Goal: Navigation & Orientation: Find specific page/section

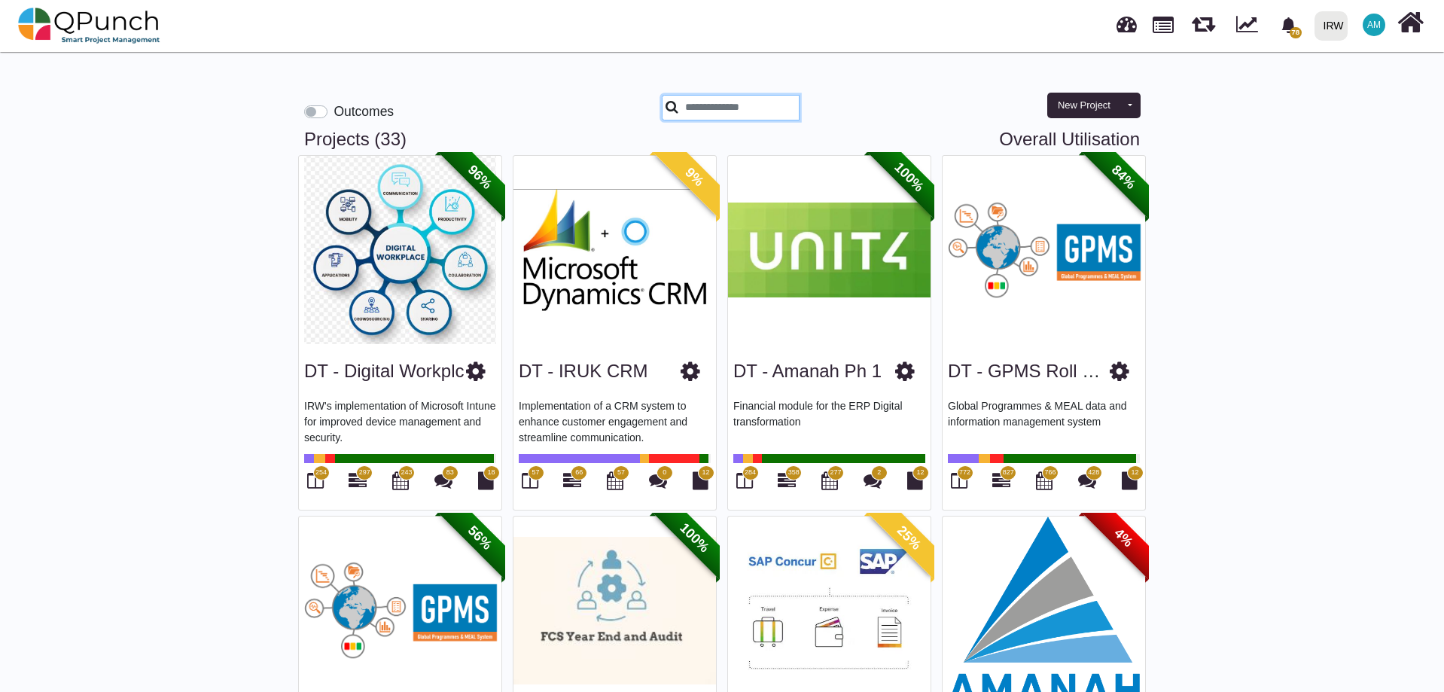
click at [747, 115] on input "text" at bounding box center [731, 108] width 138 height 26
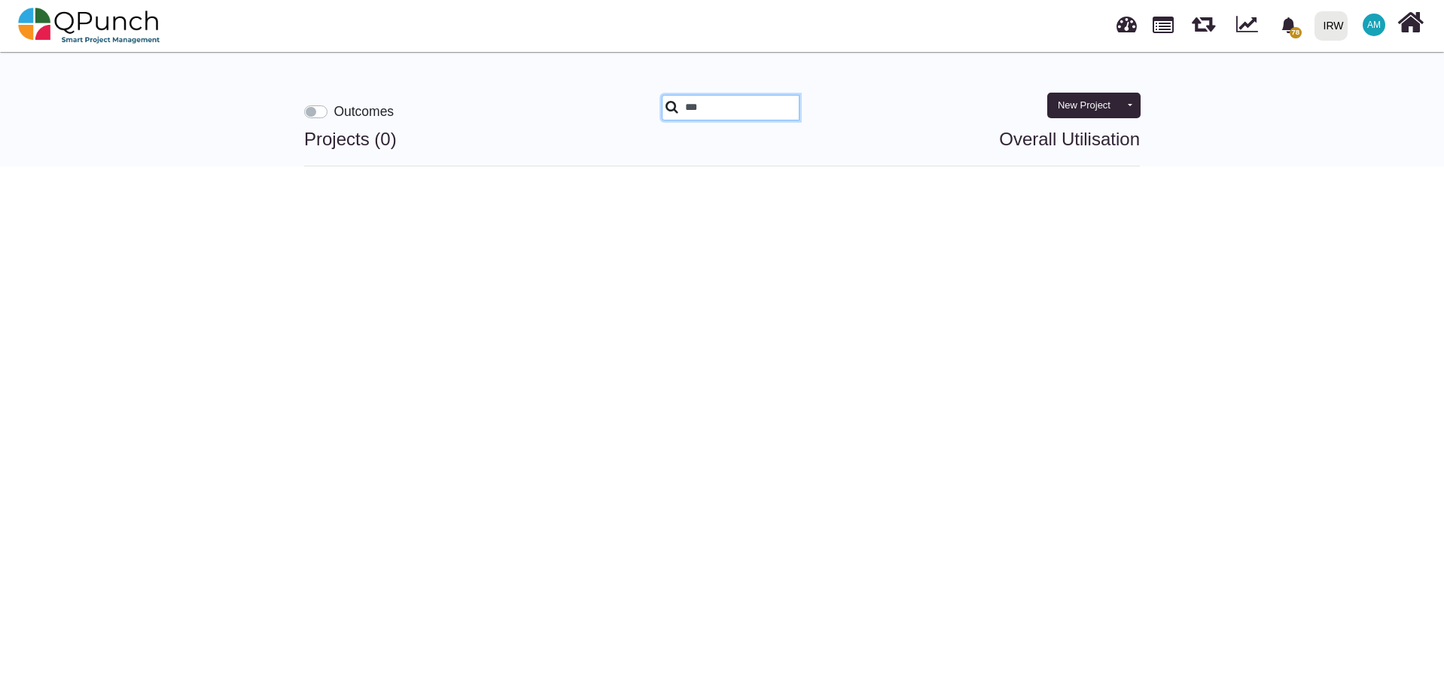
type input "**"
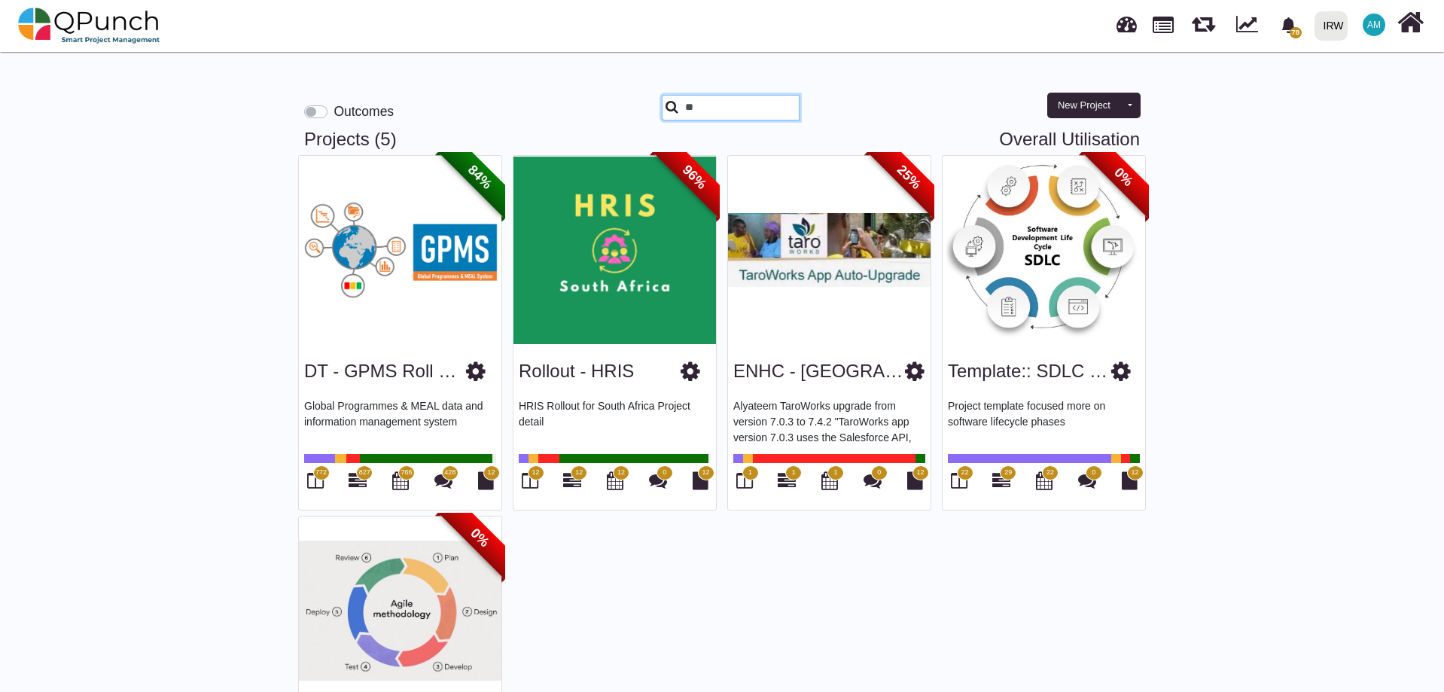
drag, startPoint x: 796, startPoint y: 111, endPoint x: 624, endPoint y: 116, distance: 171.7
click at [624, 116] on div "Outcomes ** New Project Toggle dropdown New Project Wiz New Program" at bounding box center [722, 95] width 858 height 65
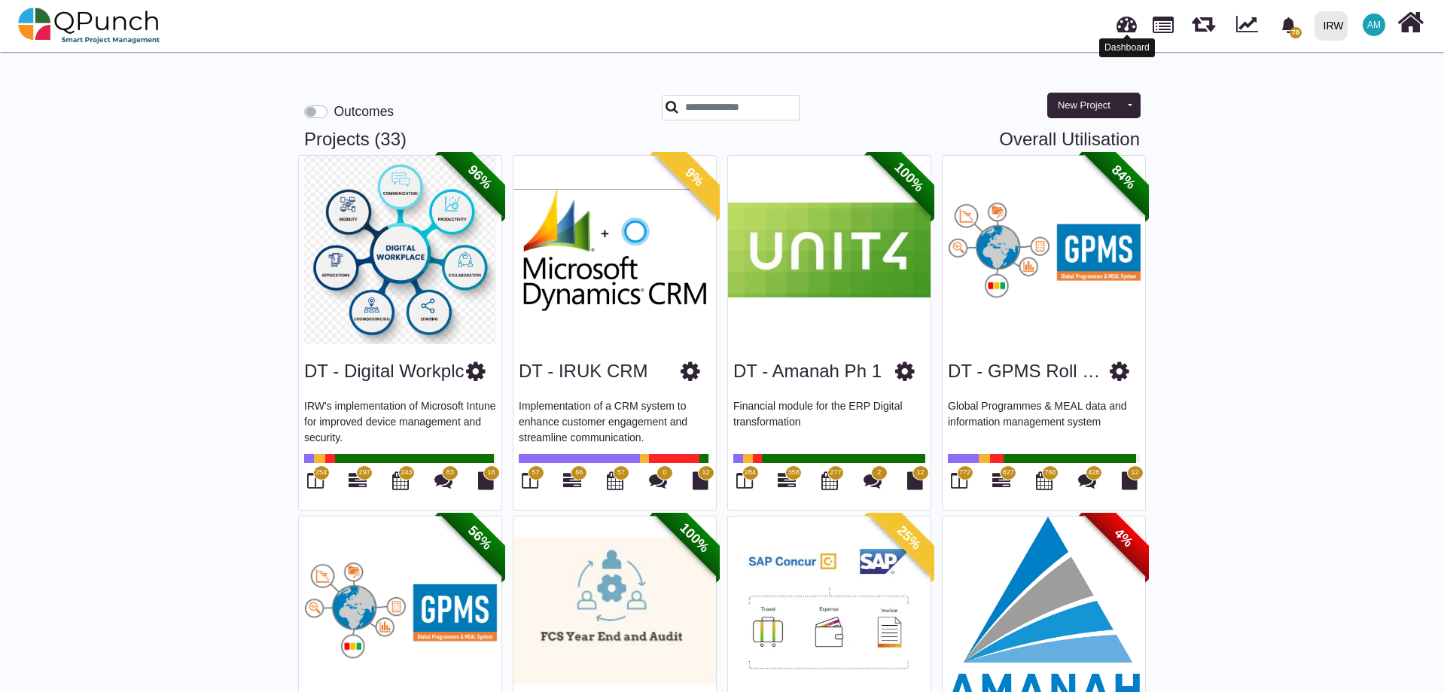
click at [1131, 15] on link at bounding box center [1126, 22] width 20 height 25
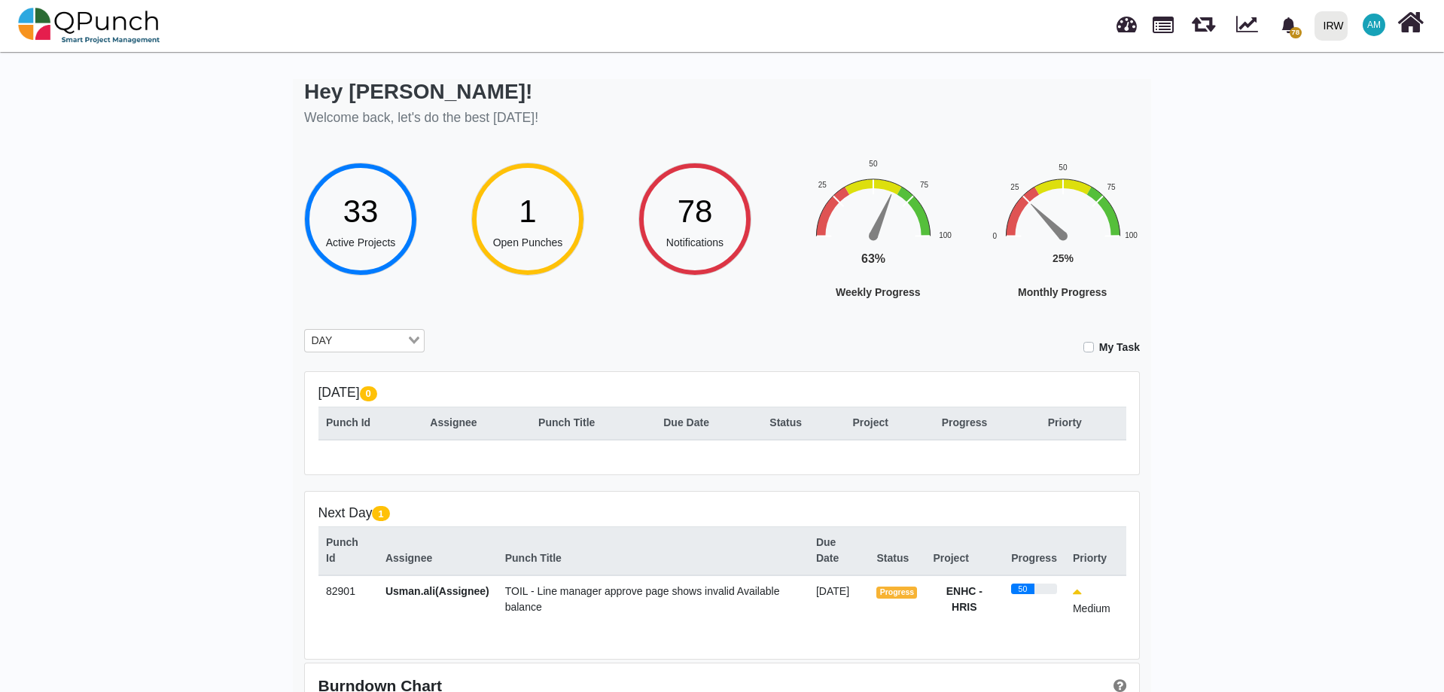
click at [676, 223] on div "78" at bounding box center [694, 210] width 57 height 47
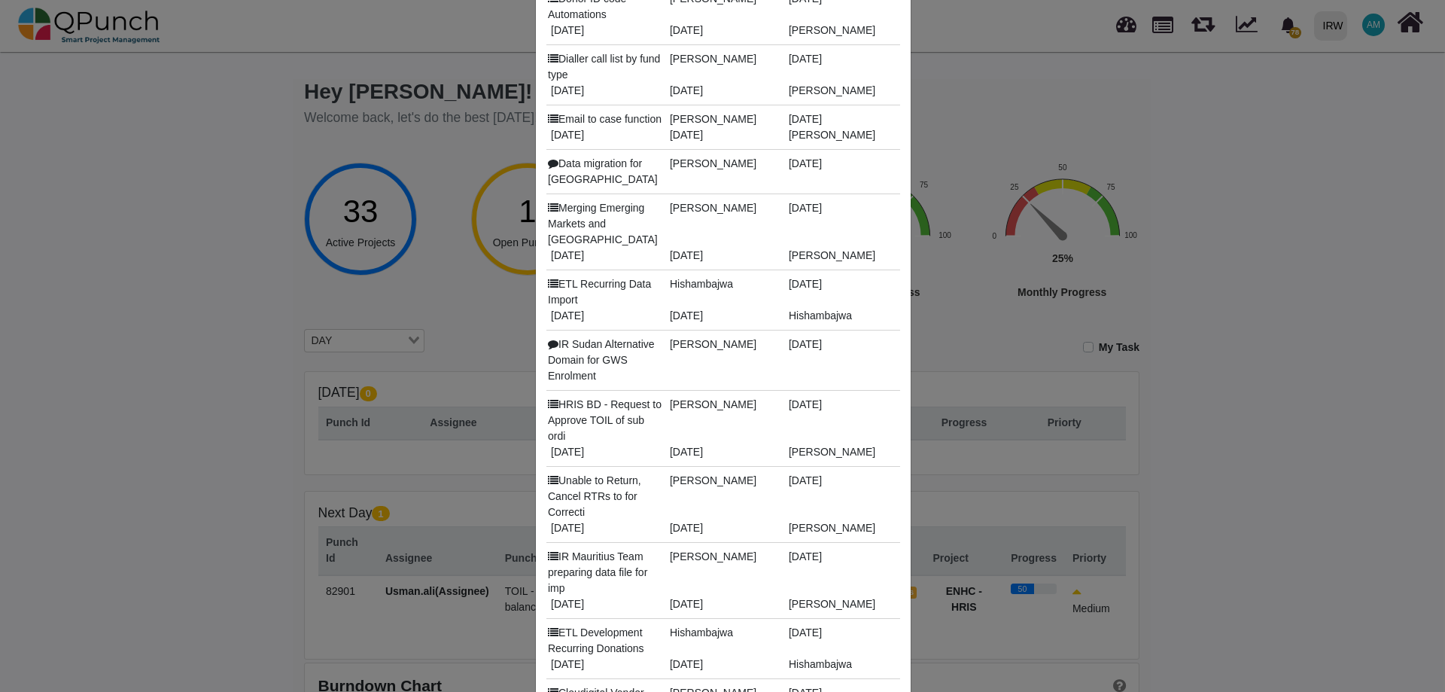
scroll to position [3237, 0]
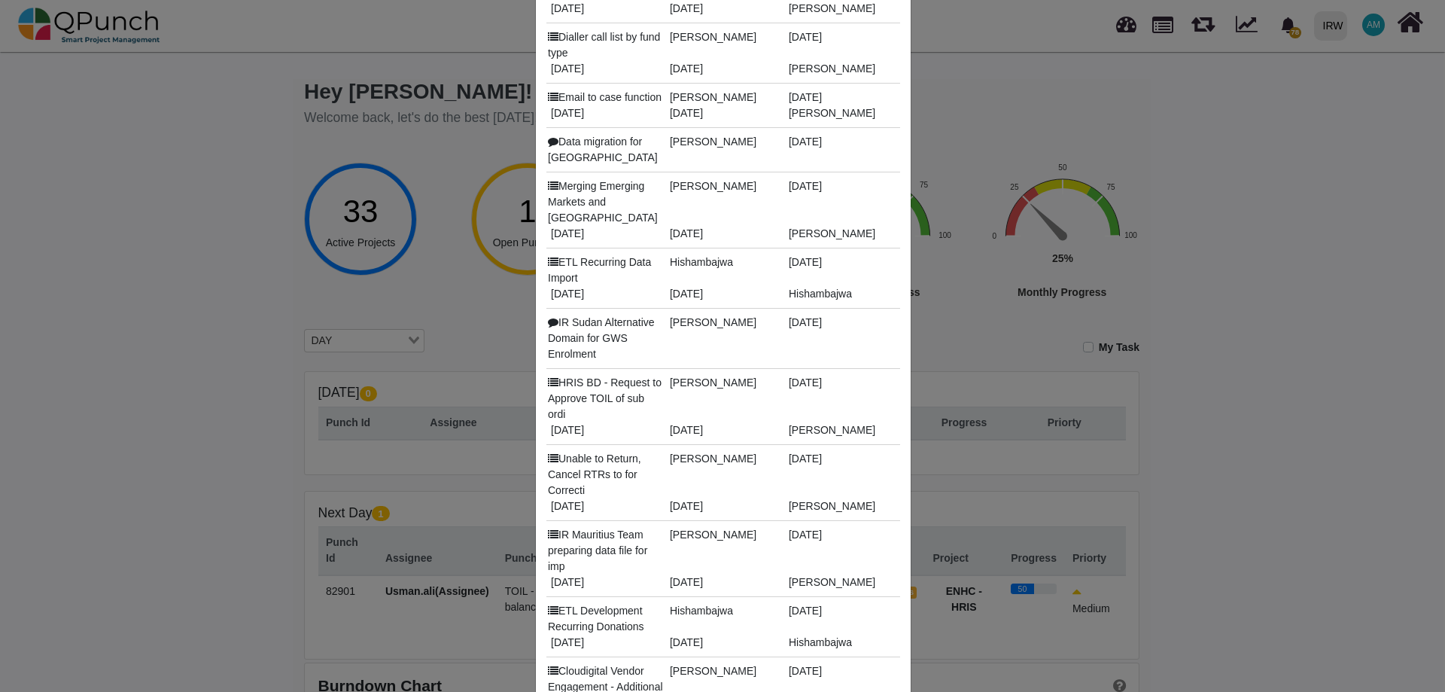
click at [1357, 324] on div "Notifications Clear X Report for Login session details [PERSON_NAME] [DATE] [DA…" at bounding box center [722, 346] width 1445 height 692
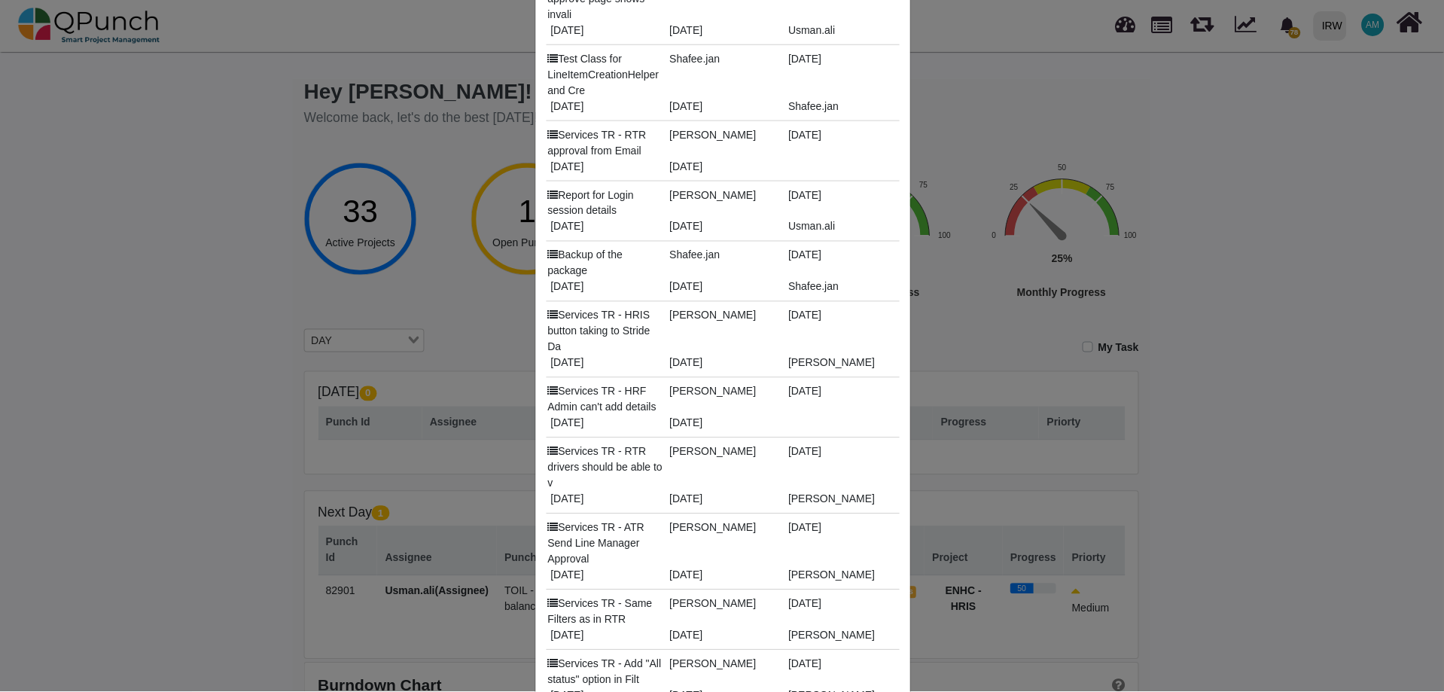
scroll to position [0, 0]
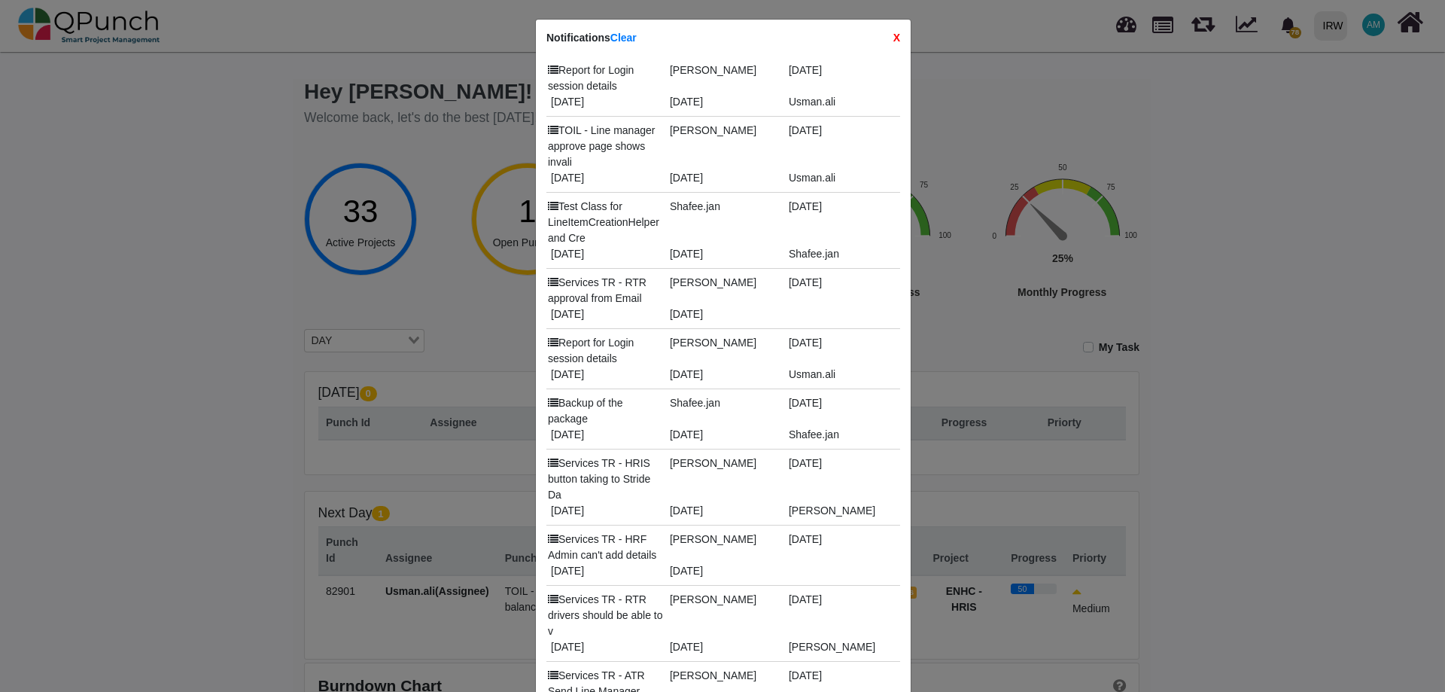
click at [894, 39] on strong "X" at bounding box center [897, 38] width 7 height 16
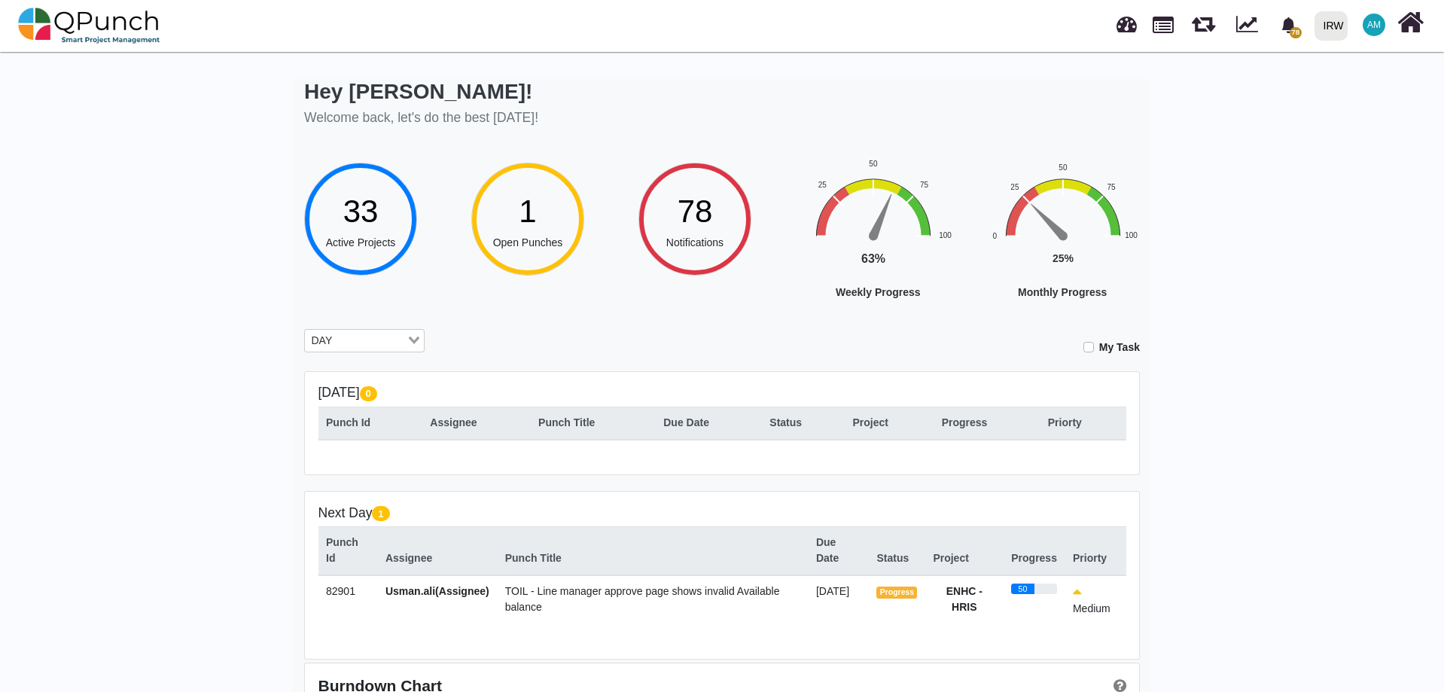
click at [1363, 397] on div "Hey [PERSON_NAME]! Welcome back, let's do the best [DATE]! 33 Active Projects 1…" at bounding box center [722, 428] width 1444 height 760
click at [123, 26] on img at bounding box center [89, 25] width 142 height 45
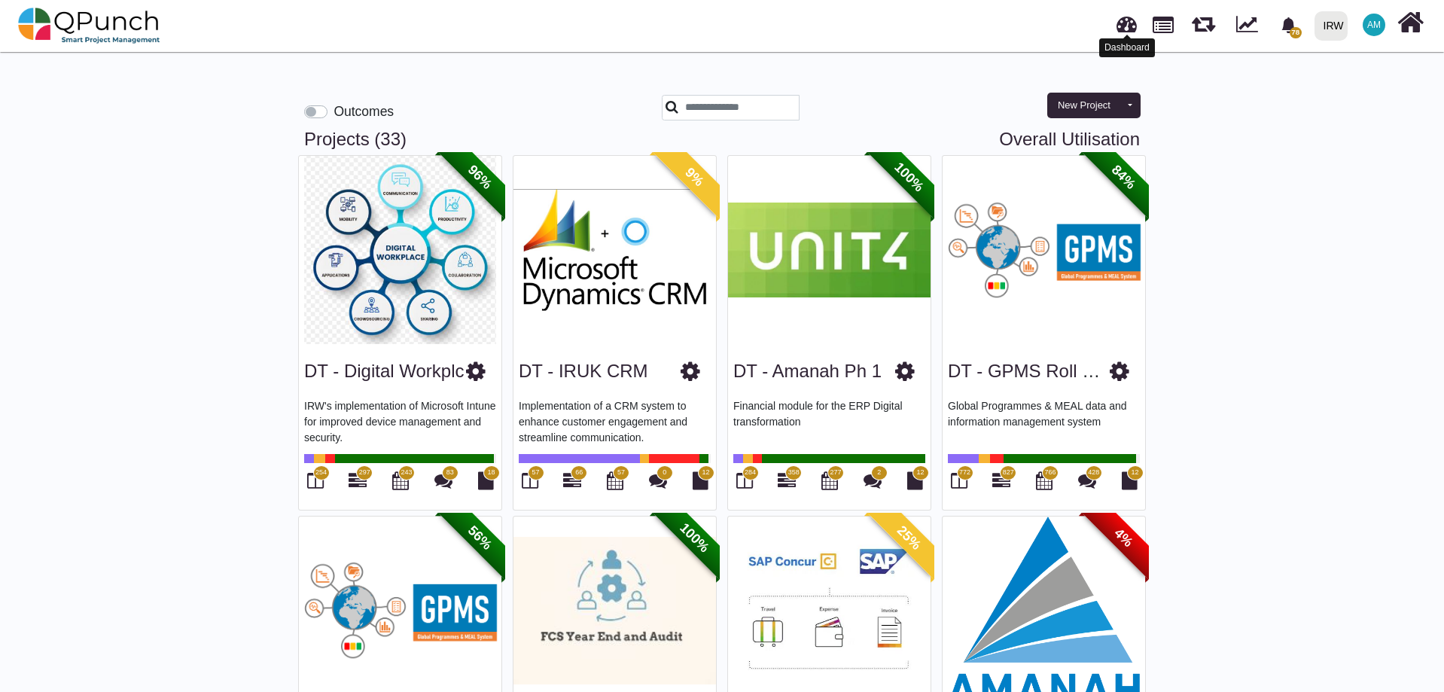
click at [1120, 32] on link at bounding box center [1126, 22] width 20 height 25
